Goal: Check status: Check status

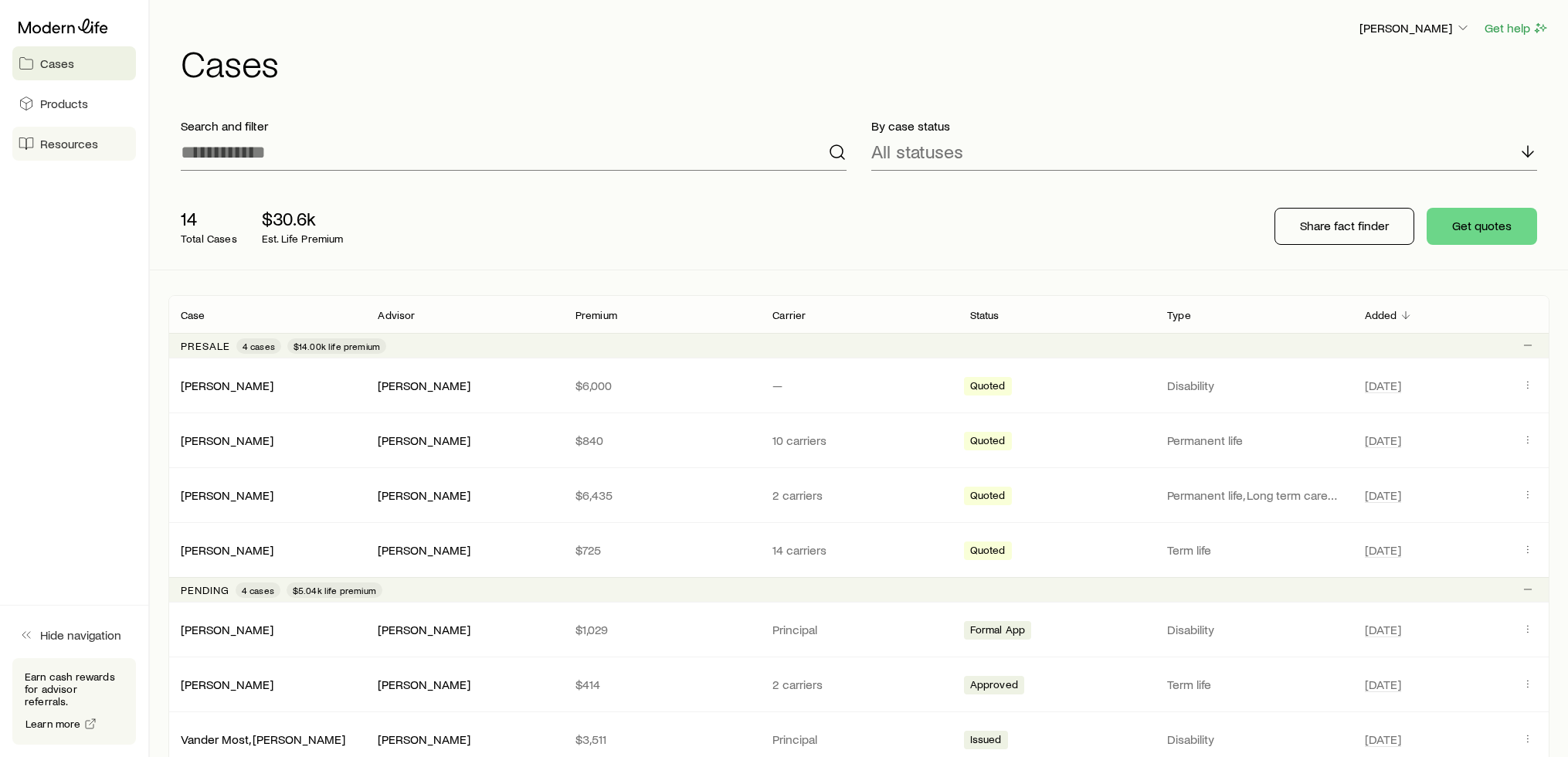
click at [84, 150] on span "Resources" at bounding box center [69, 143] width 58 height 15
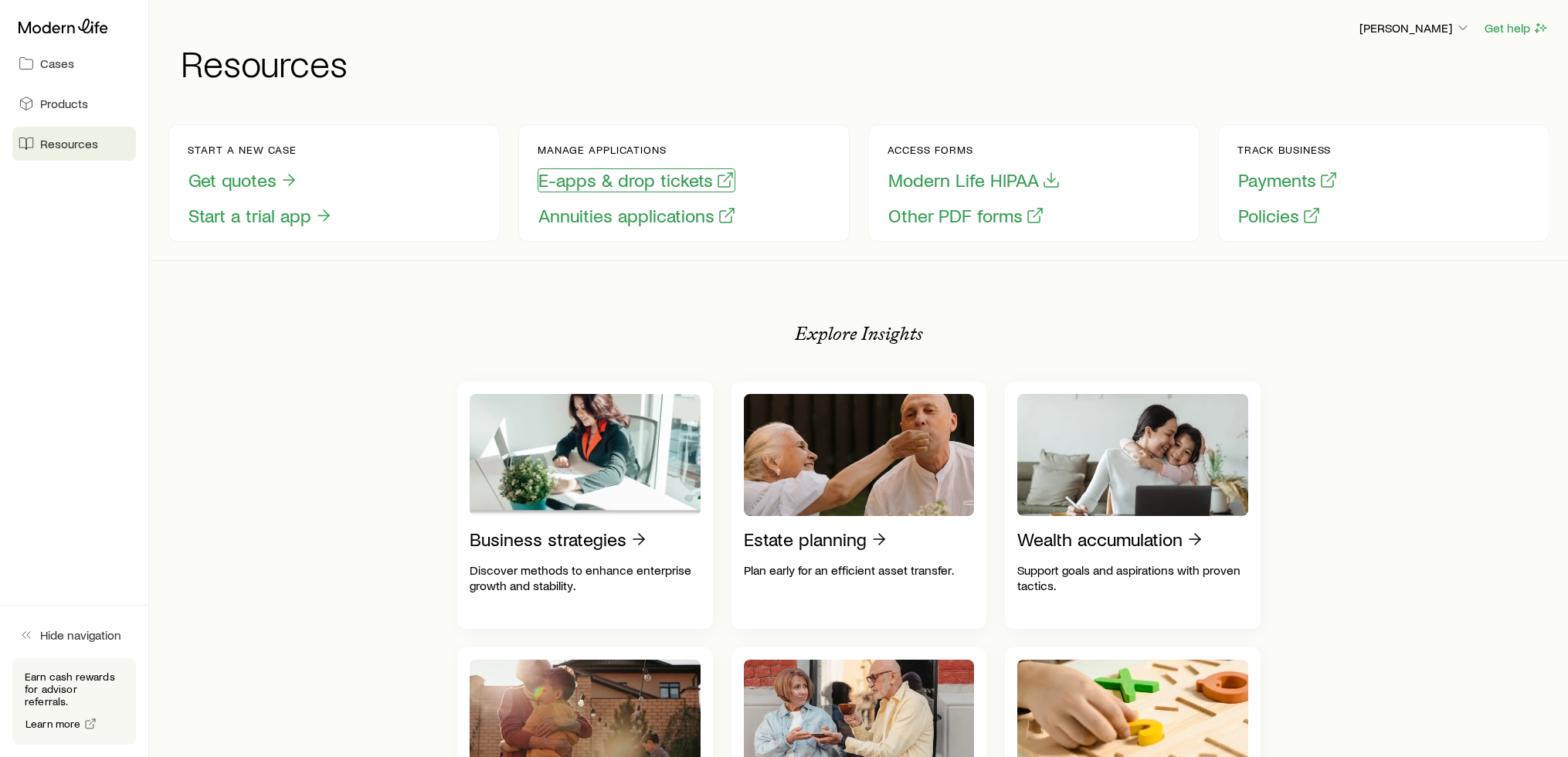
click at [627, 174] on button "E-apps & drop tickets" at bounding box center [637, 180] width 198 height 24
click at [75, 60] on link "Cases" at bounding box center [74, 64] width 124 height 34
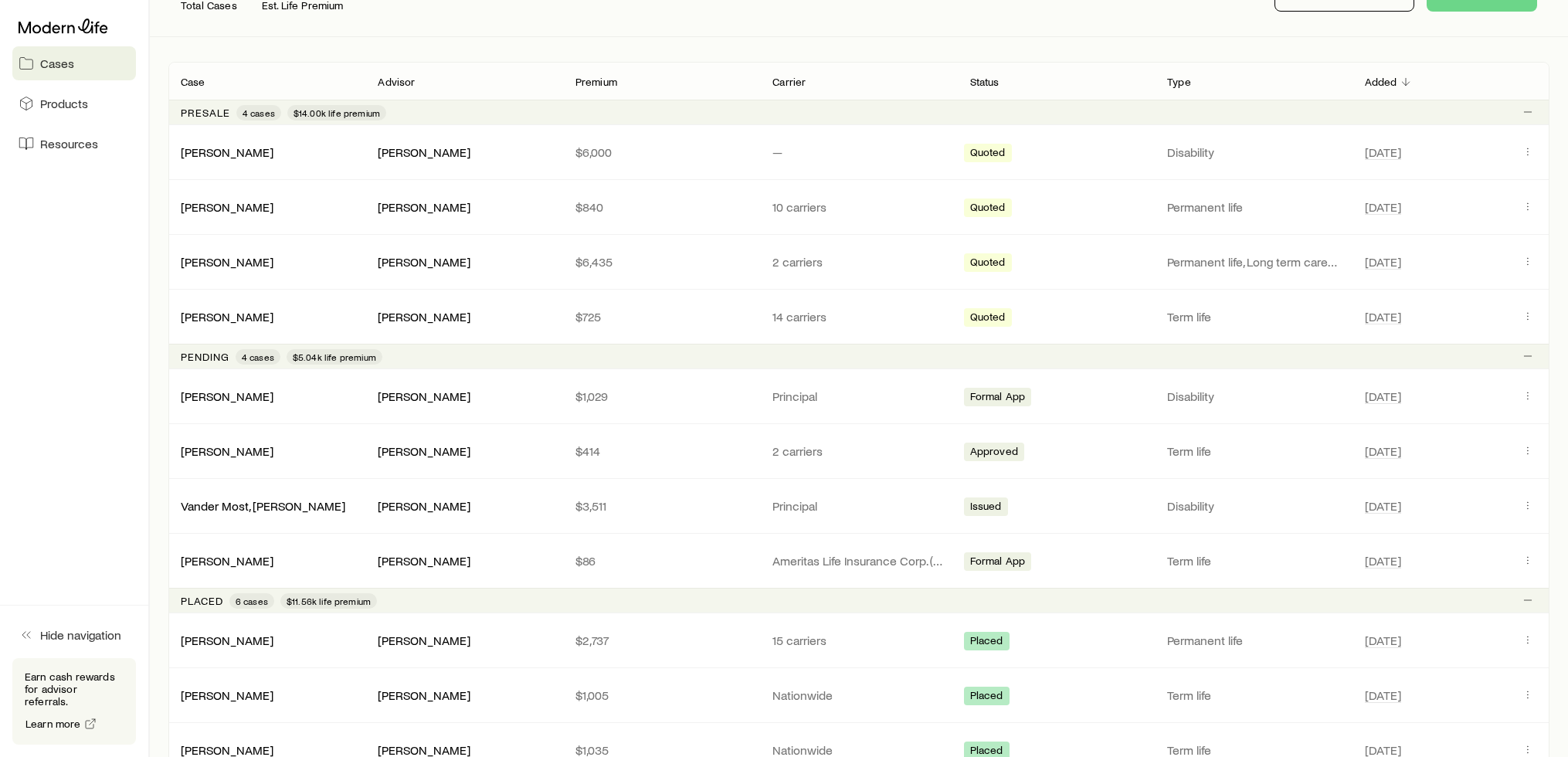
scroll to position [232, 0]
click at [1521, 149] on icon "Client cases" at bounding box center [1527, 152] width 12 height 12
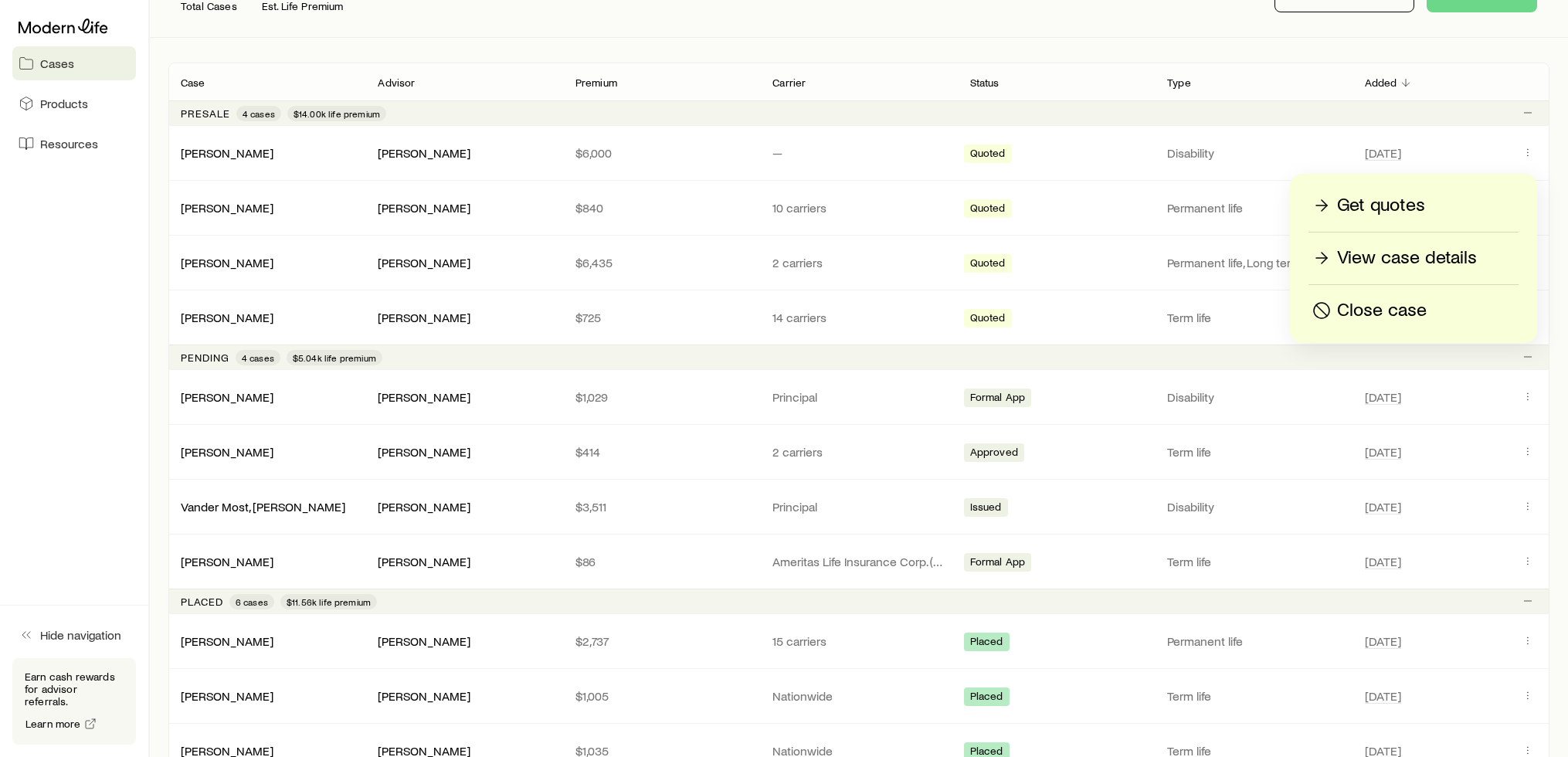
click at [1411, 319] on p "Close case" at bounding box center [1381, 311] width 89 height 25
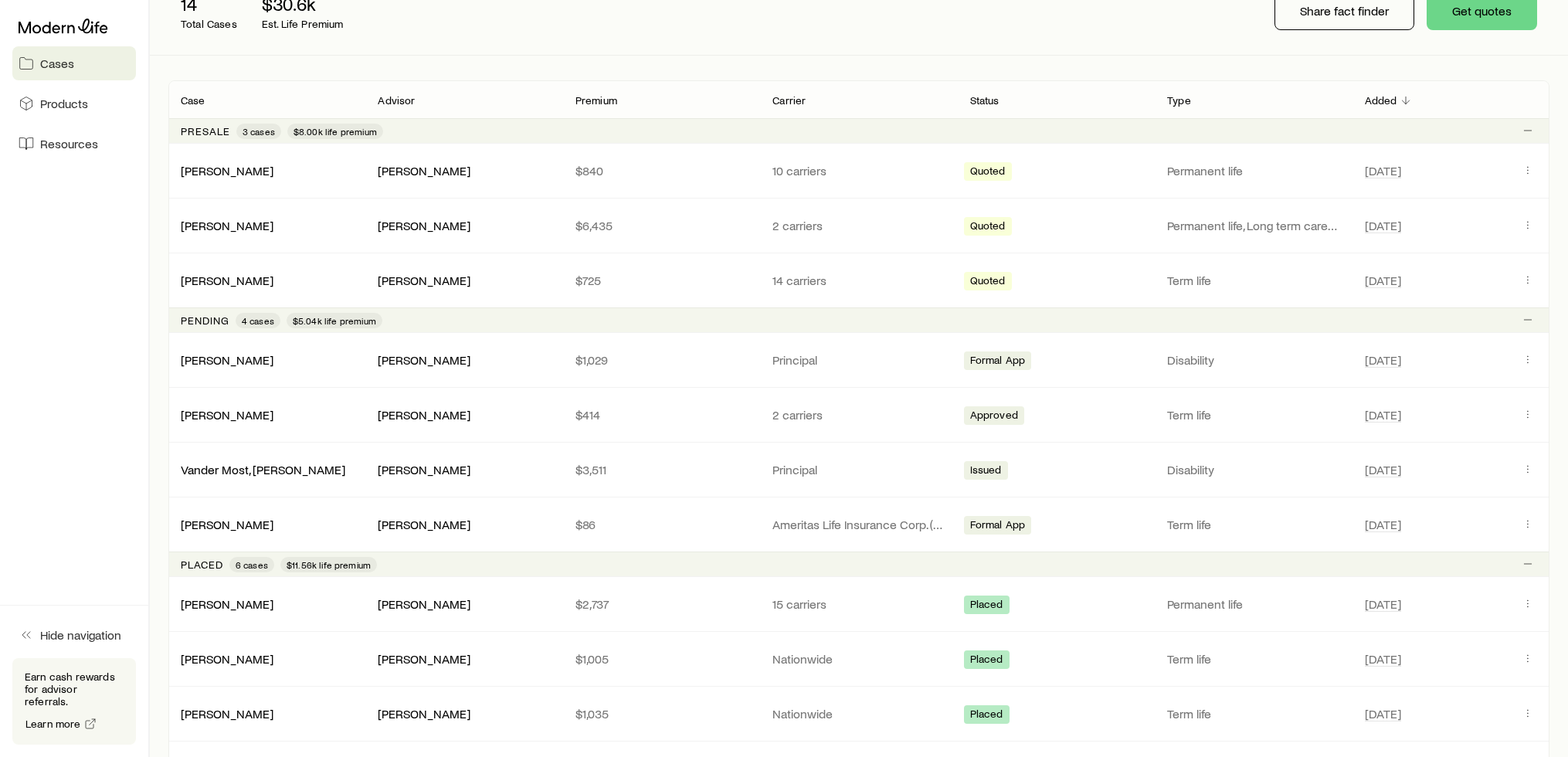
scroll to position [0, 0]
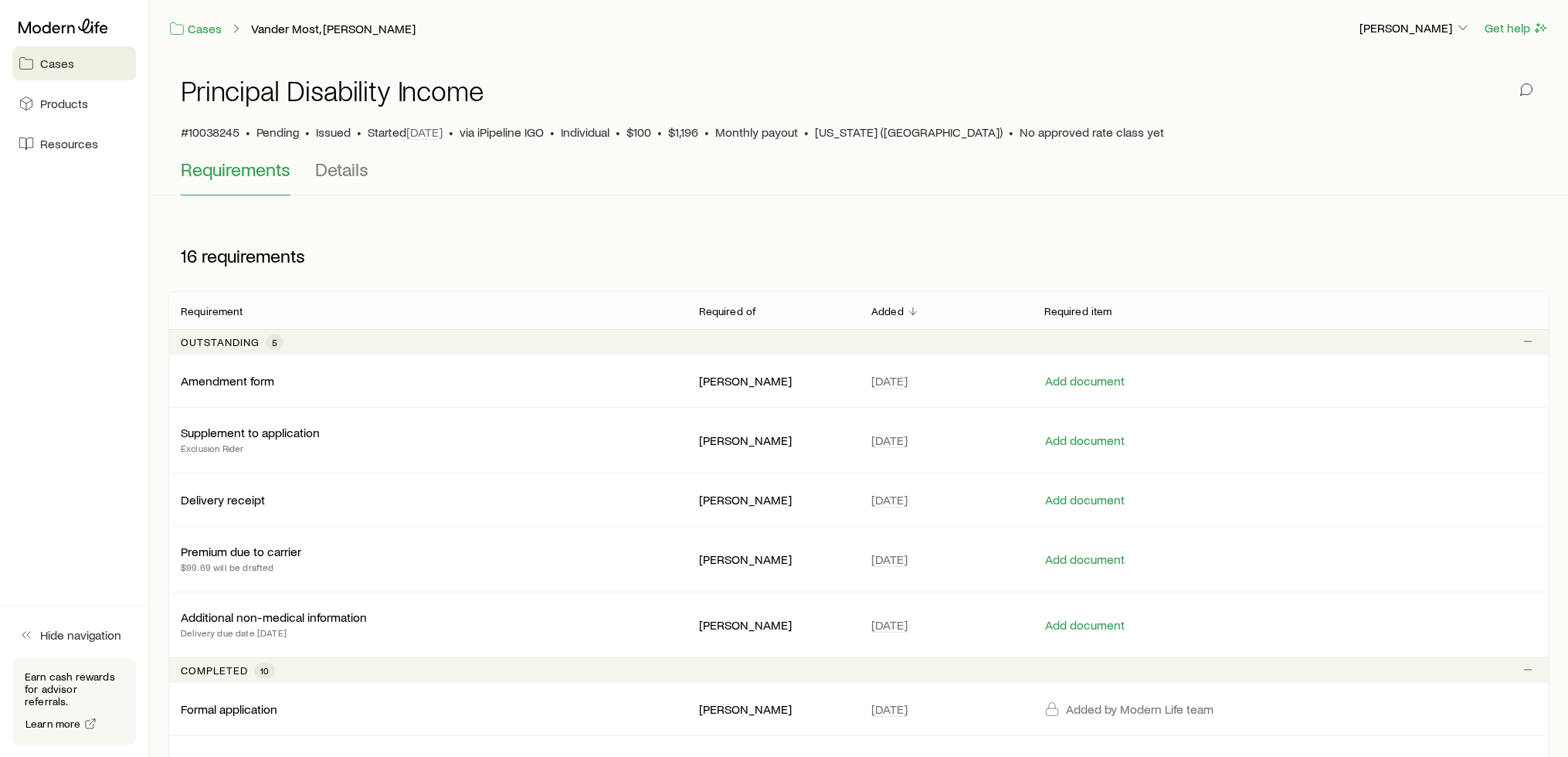
drag, startPoint x: 1047, startPoint y: 202, endPoint x: 1046, endPoint y: 245, distance: 43.0
click at [1047, 202] on div "Principal Disability Income #10038245 • Pending • Issued • Started [DATE] • via…" at bounding box center [859, 698] width 1418 height 1284
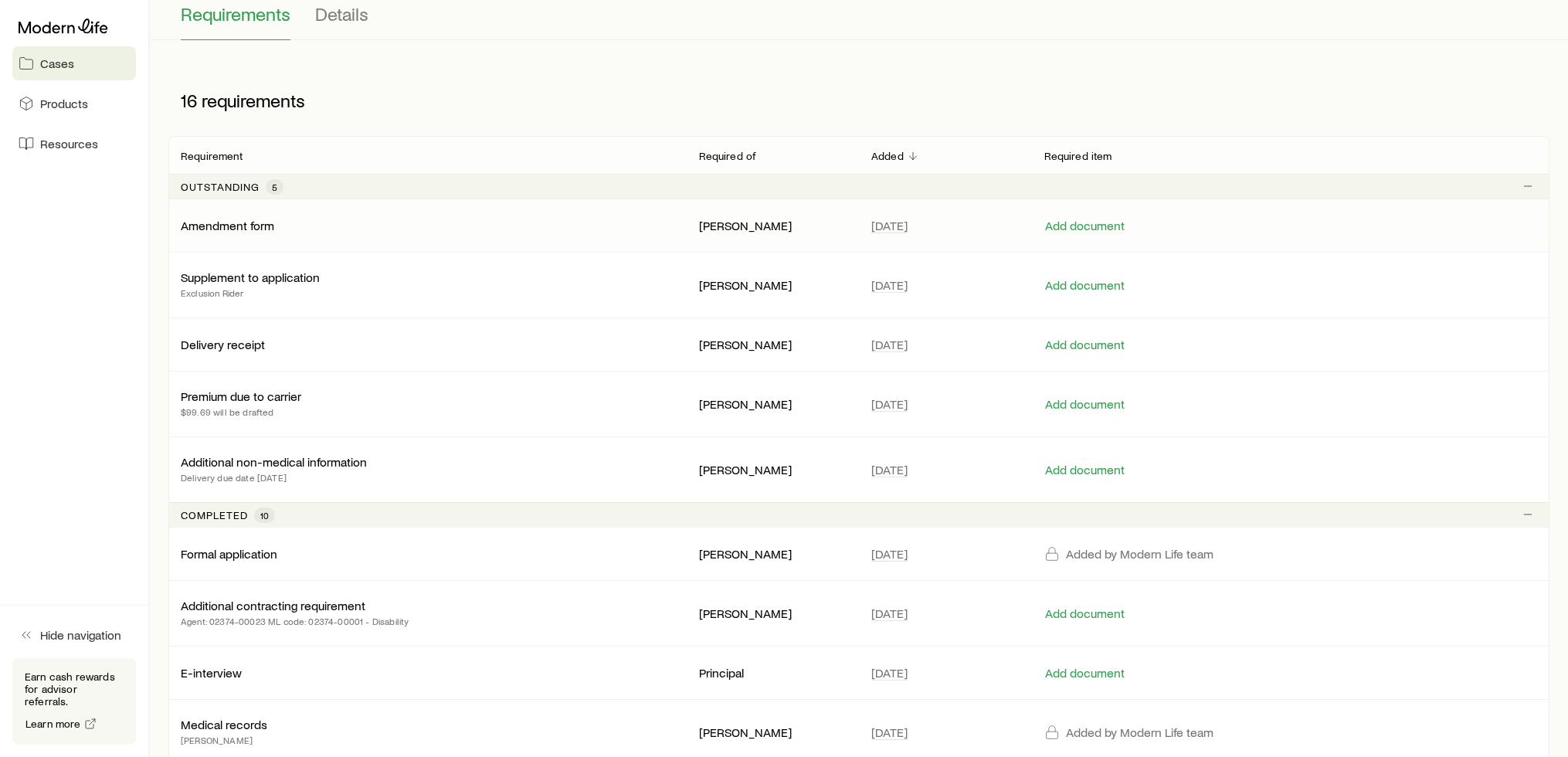
scroll to position [154, 0]
click at [579, 291] on div "Supplement to application Exclusion Rider" at bounding box center [428, 286] width 494 height 31
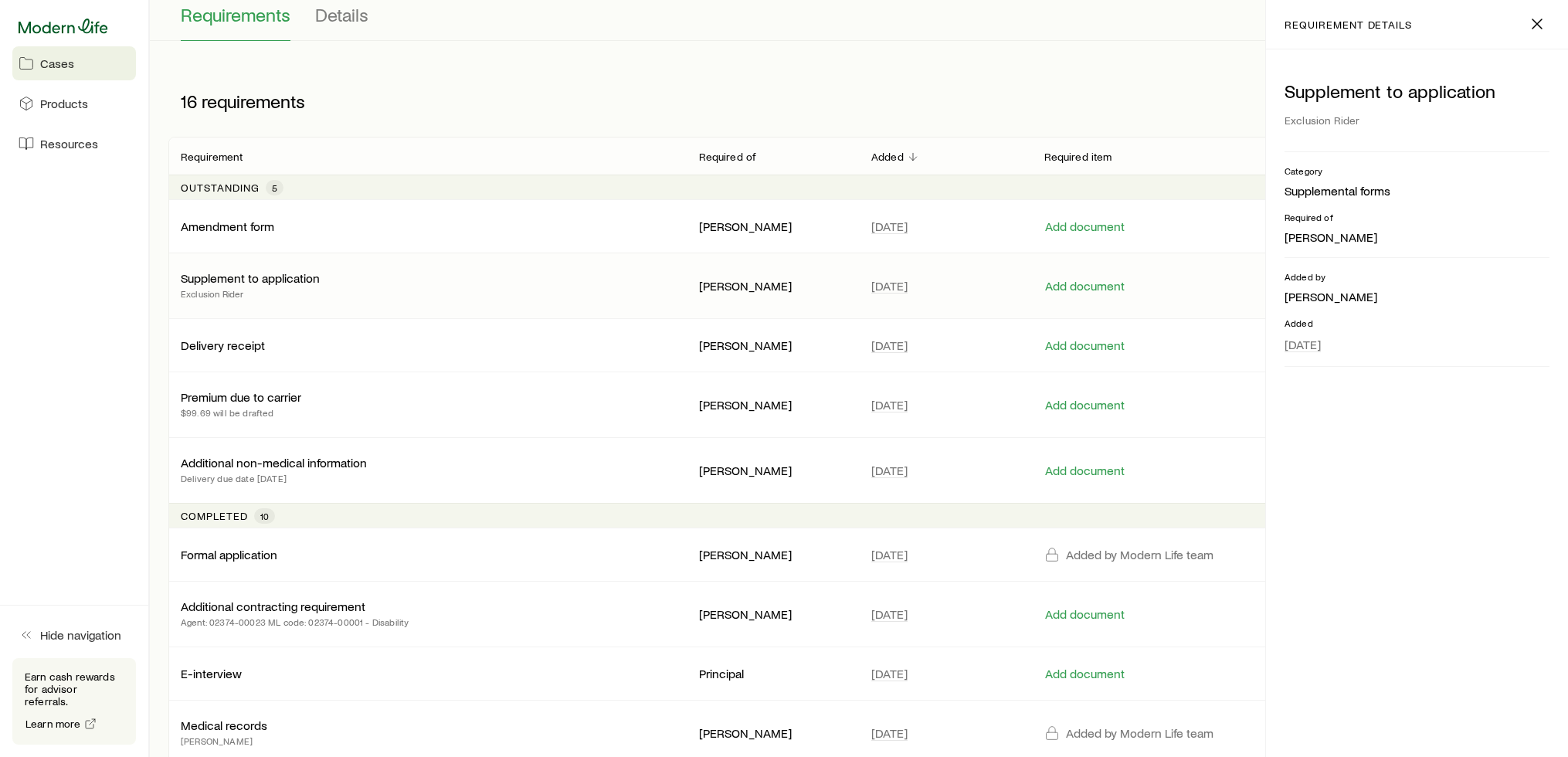
click at [88, 25] on icon at bounding box center [63, 26] width 89 height 15
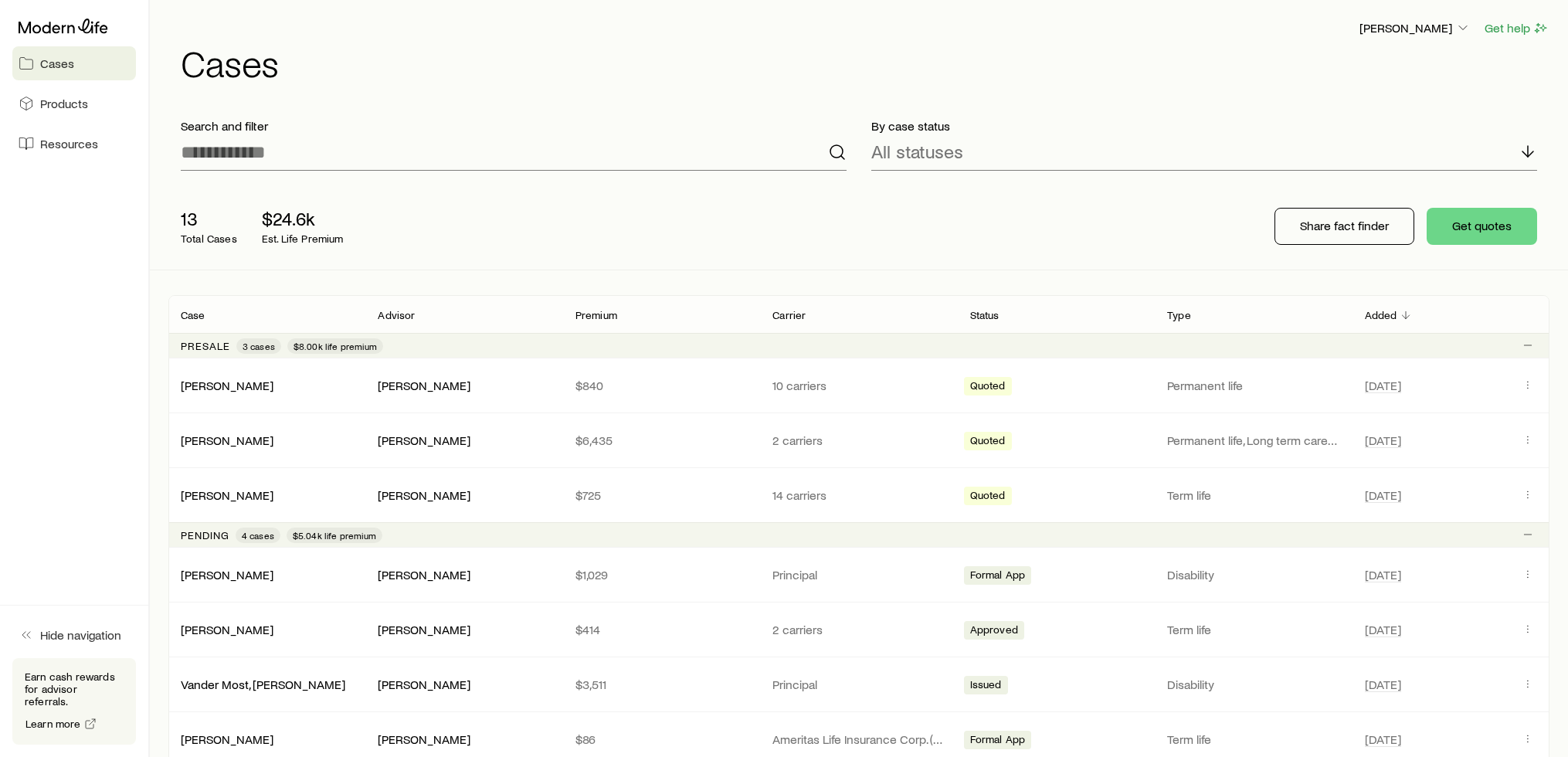
click at [1095, 88] on div "[PERSON_NAME] Get help Cases" at bounding box center [859, 50] width 1381 height 100
click at [1131, 153] on div "All statuses" at bounding box center [1205, 152] width 666 height 37
click at [1082, 75] on h1 "Cases" at bounding box center [865, 63] width 1369 height 37
click at [1102, 162] on div "All statuses" at bounding box center [1205, 152] width 666 height 37
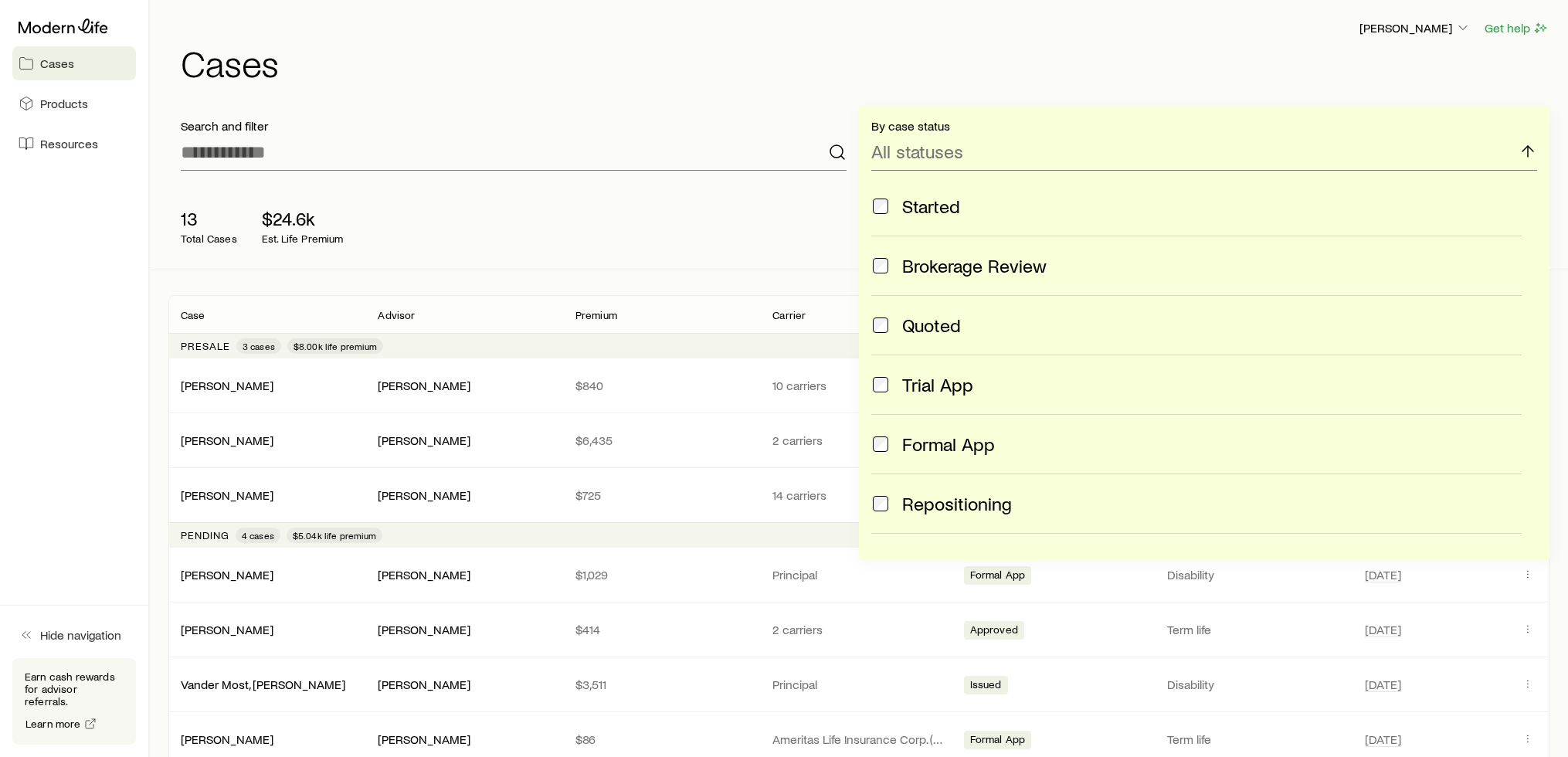
click at [1065, 50] on h1 "Cases" at bounding box center [865, 63] width 1369 height 37
